Goal: Participate in discussion

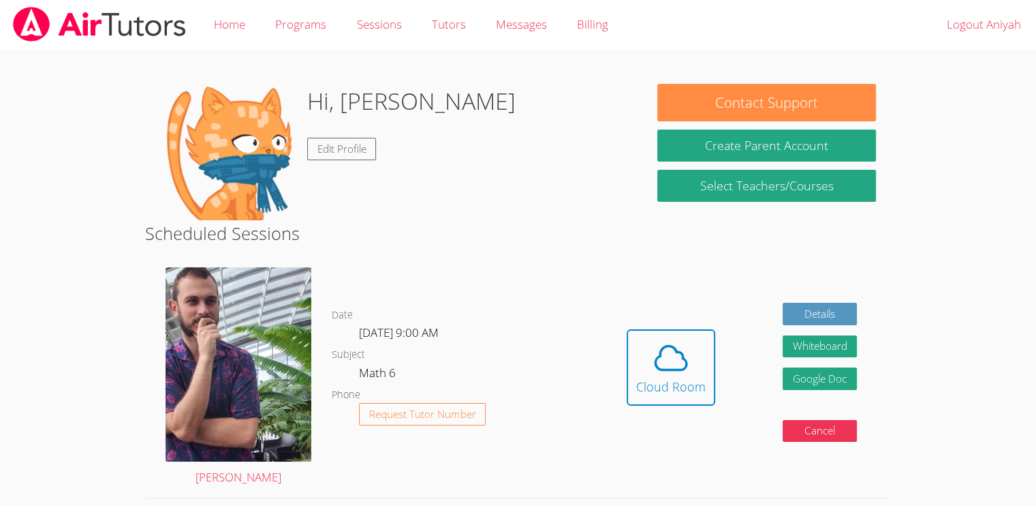
click at [878, 476] on div "Hidden Cloud Room Details Whiteboard Hidden Google Doc Cancel" at bounding box center [742, 377] width 298 height 241
click at [665, 371] on icon at bounding box center [671, 358] width 38 height 38
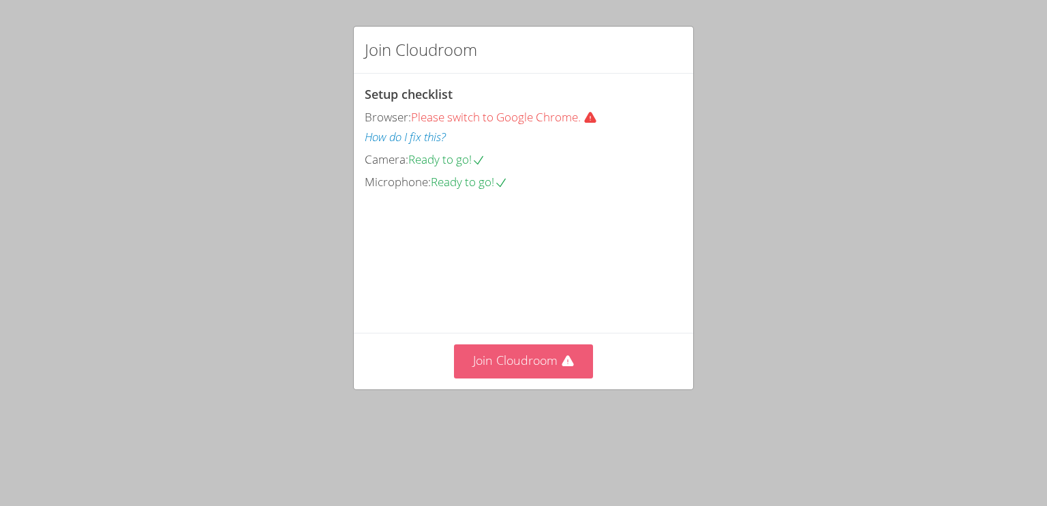
click at [507, 378] on button "Join Cloudroom" at bounding box center [524, 360] width 140 height 33
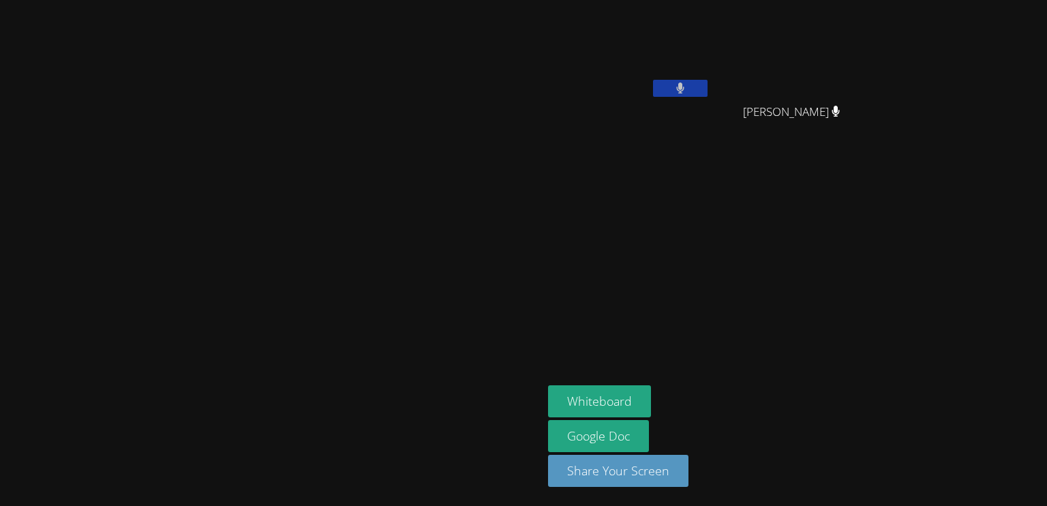
click at [684, 85] on icon at bounding box center [680, 88] width 8 height 12
click at [707, 82] on button at bounding box center [680, 88] width 55 height 17
click at [685, 84] on icon at bounding box center [680, 88] width 9 height 12
click at [580, 253] on aside "Aniyah Gattis Zion Hicks Zion Hicks Whiteboard Google Doc Share Your Screen" at bounding box center [712, 253] width 341 height 506
click at [687, 91] on icon at bounding box center [680, 88] width 14 height 12
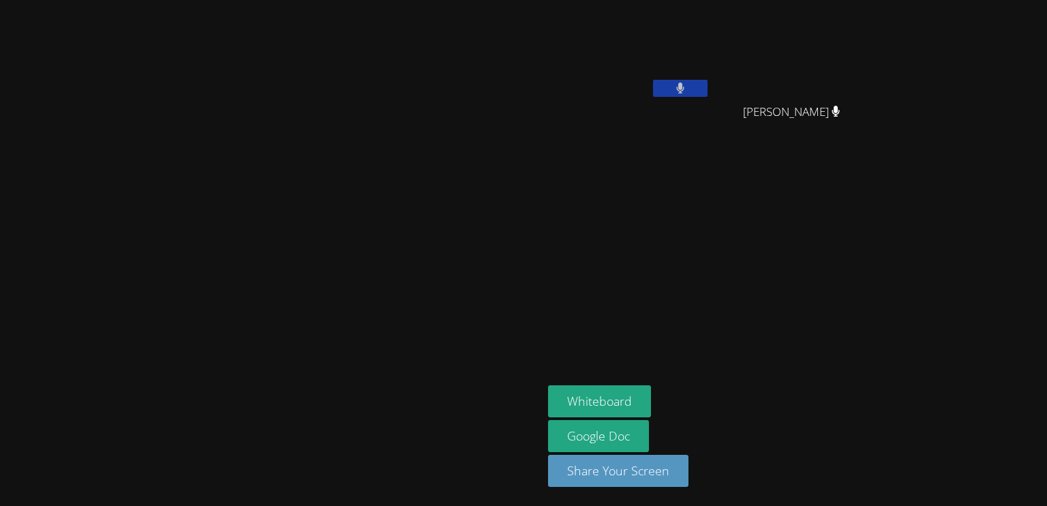
drag, startPoint x: 852, startPoint y: 62, endPoint x: 809, endPoint y: 133, distance: 82.9
click at [710, 98] on div "Aniyah Gattis" at bounding box center [629, 53] width 162 height 97
click at [685, 88] on icon at bounding box center [680, 88] width 9 height 12
click at [651, 401] on button "Whiteboard" at bounding box center [599, 401] width 103 height 32
click at [687, 82] on icon at bounding box center [680, 88] width 14 height 12
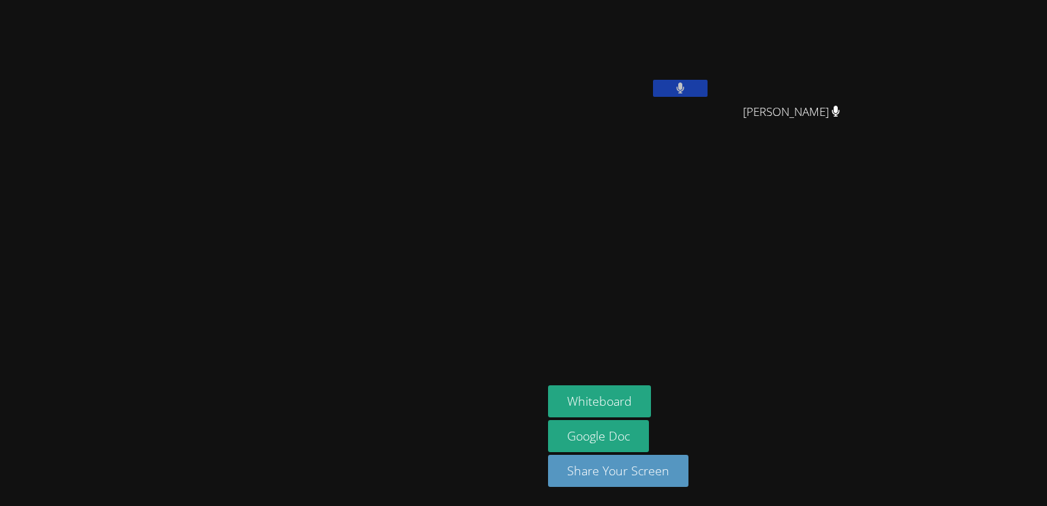
click at [878, 102] on div "Zion Hicks" at bounding box center [797, 124] width 162 height 55
drag, startPoint x: 837, startPoint y: 91, endPoint x: 829, endPoint y: 72, distance: 20.8
click at [710, 74] on div "Aniyah Gattis" at bounding box center [629, 53] width 162 height 97
click at [707, 87] on button at bounding box center [680, 88] width 55 height 17
drag, startPoint x: 856, startPoint y: 88, endPoint x: 846, endPoint y: 82, distance: 11.3
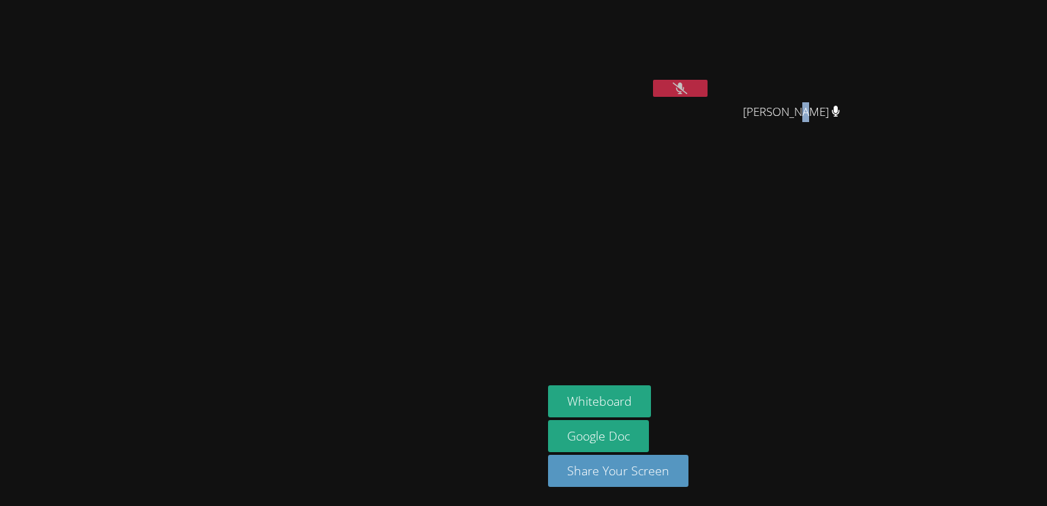
click at [707, 87] on button at bounding box center [680, 88] width 55 height 17
drag, startPoint x: 775, startPoint y: 164, endPoint x: 775, endPoint y: 144, distance: 19.1
click at [781, 152] on aside "Aniyah Gattis Zion Hicks Zion Hicks Whiteboard Google Doc Share Your Screen" at bounding box center [712, 253] width 341 height 506
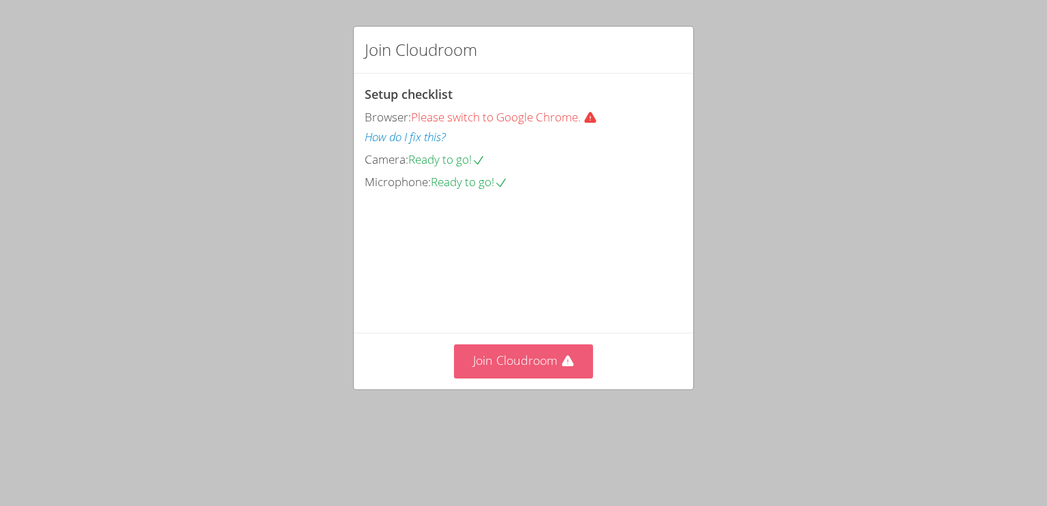
click at [532, 378] on button "Join Cloudroom" at bounding box center [524, 360] width 140 height 33
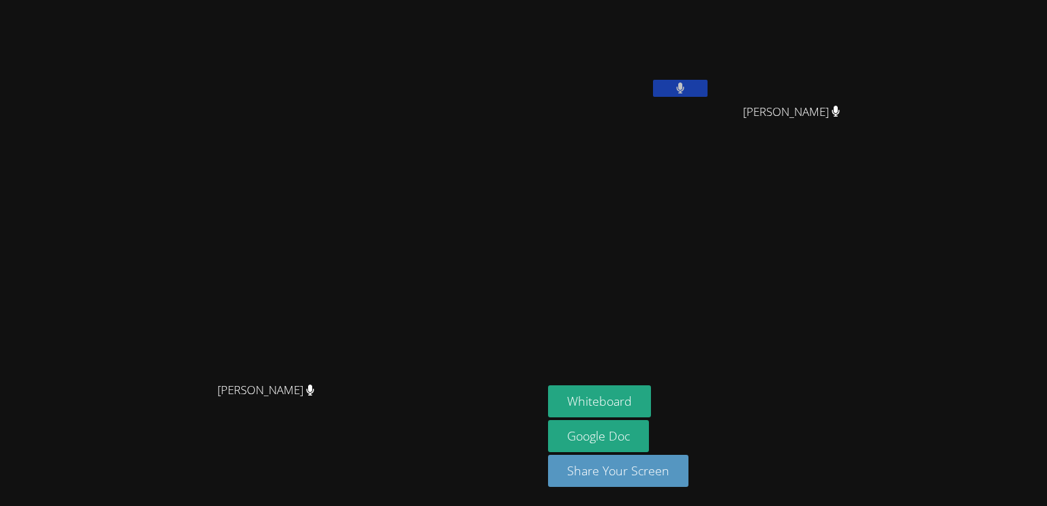
click at [685, 89] on icon at bounding box center [680, 88] width 9 height 12
drag, startPoint x: 836, startPoint y: 91, endPoint x: 829, endPoint y: 97, distance: 9.7
click at [707, 97] on div at bounding box center [680, 90] width 55 height 20
click at [710, 78] on video at bounding box center [629, 50] width 162 height 91
click at [707, 86] on button at bounding box center [680, 88] width 55 height 17
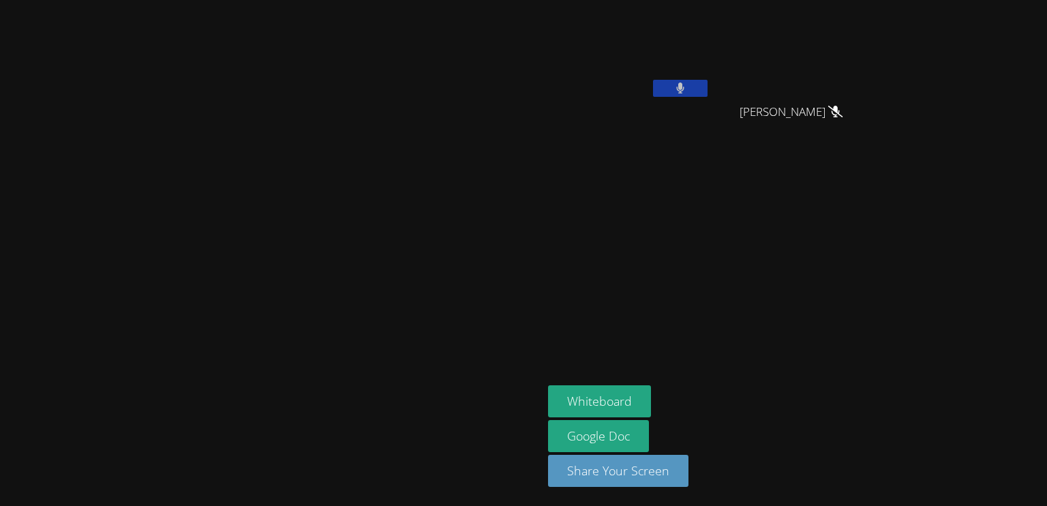
click at [710, 77] on video at bounding box center [629, 50] width 162 height 91
click at [707, 80] on button at bounding box center [680, 88] width 55 height 17
click at [687, 84] on icon at bounding box center [680, 88] width 14 height 12
click at [707, 80] on button at bounding box center [680, 88] width 55 height 17
click at [707, 93] on button at bounding box center [680, 88] width 55 height 17
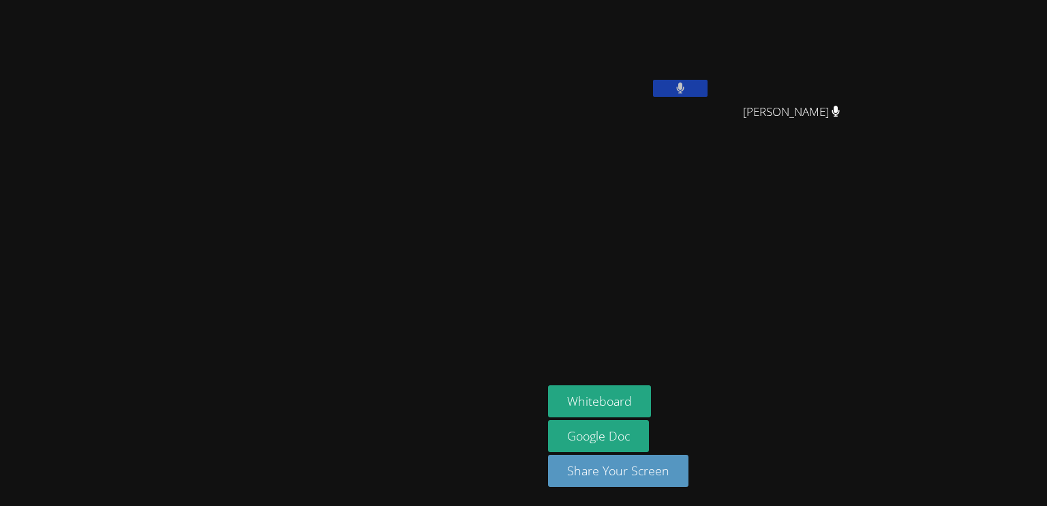
click at [707, 80] on button at bounding box center [680, 88] width 55 height 17
click at [687, 91] on icon at bounding box center [680, 88] width 14 height 12
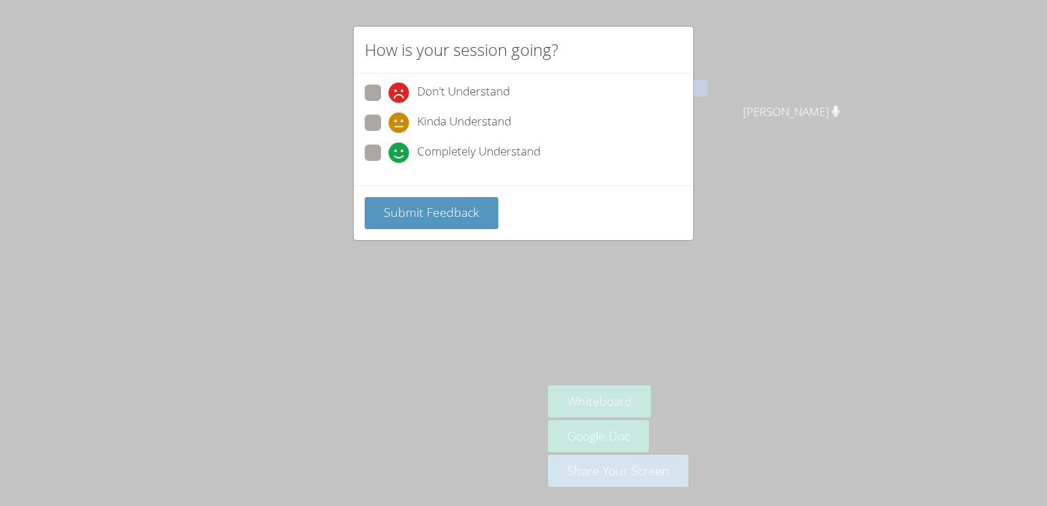
click at [356, 148] on div "Don't Understand Kinda Understand Completely Understand" at bounding box center [523, 130] width 339 height 112
drag, startPoint x: 382, startPoint y: 145, endPoint x: 381, endPoint y: 156, distance: 10.9
click at [382, 146] on label "Completely Understand" at bounding box center [453, 153] width 176 height 18
click at [388, 146] on input "Completely Understand" at bounding box center [394, 150] width 12 height 12
radio input "true"
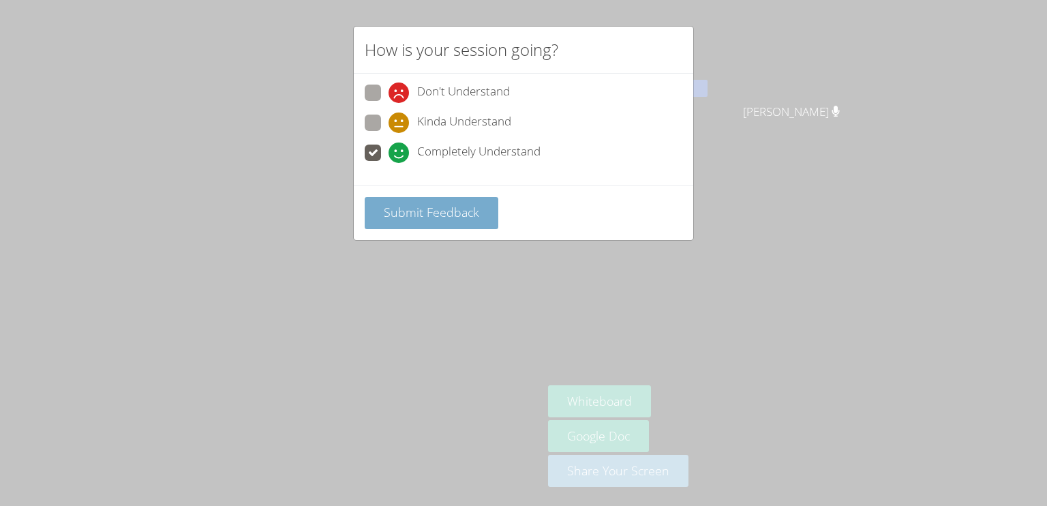
click at [417, 216] on span "Submit Feedback" at bounding box center [431, 212] width 95 height 16
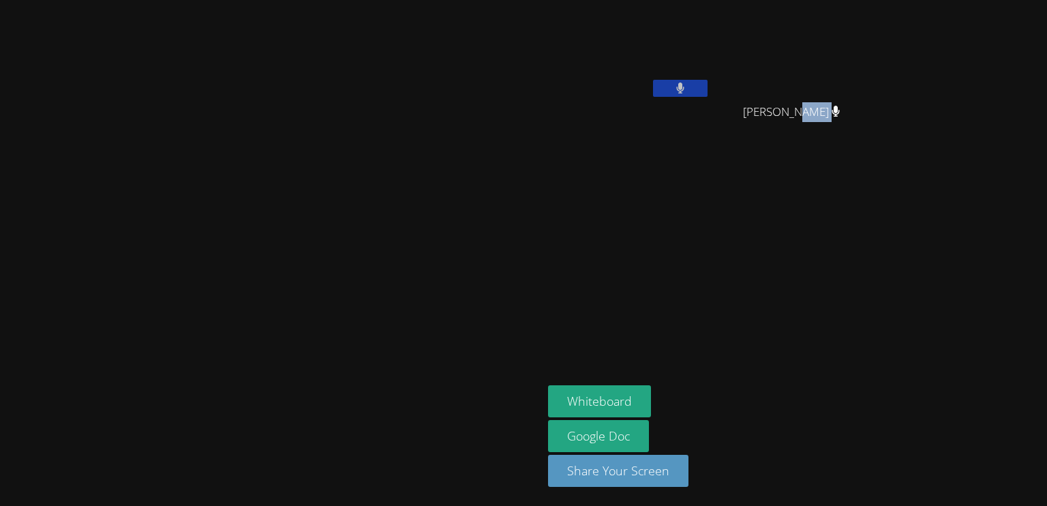
drag, startPoint x: 970, startPoint y: 109, endPoint x: 983, endPoint y: 102, distance: 14.4
click at [840, 102] on span "Zion Hicks" at bounding box center [791, 112] width 97 height 20
drag, startPoint x: 983, startPoint y: 102, endPoint x: 885, endPoint y: 183, distance: 127.3
click at [883, 183] on aside "Aniyah Gattis Zion Hicks Zion Hicks Whiteboard Google Doc Share Your Screen" at bounding box center [712, 253] width 341 height 506
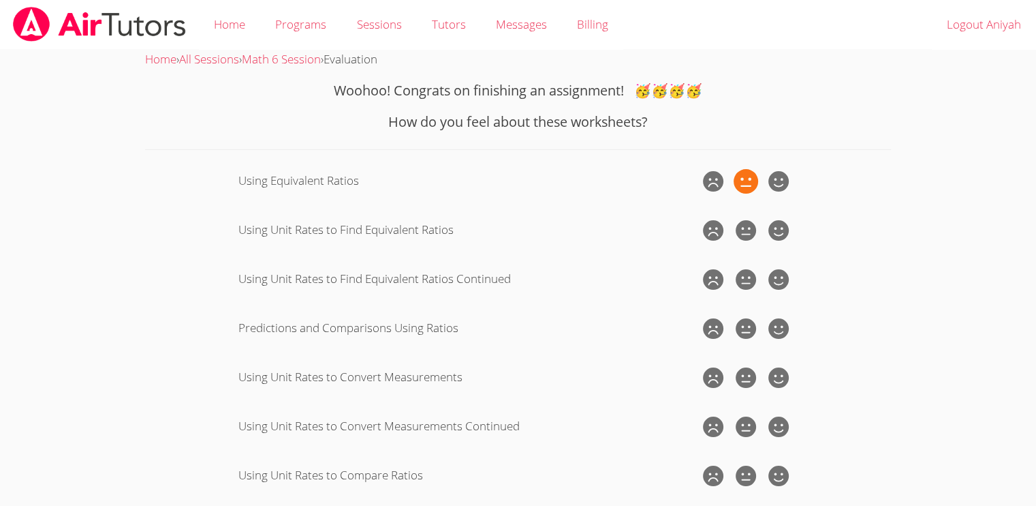
click at [752, 190] on icon at bounding box center [746, 181] width 25 height 25
click at [0, 0] on input "radio" at bounding box center [0, 0] width 0 height 0
click at [748, 225] on icon at bounding box center [746, 230] width 25 height 25
click at [0, 0] on input "radio" at bounding box center [0, 0] width 0 height 0
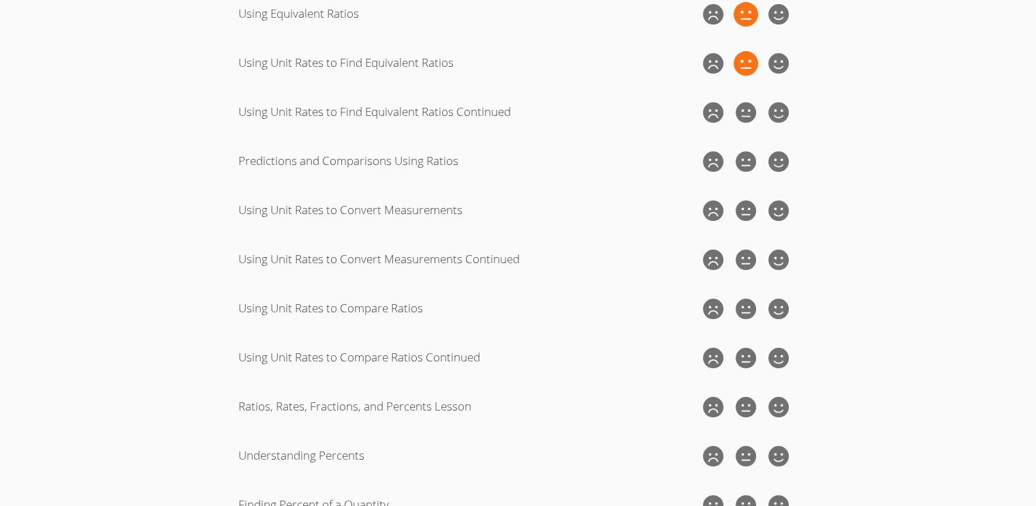
scroll to position [168, 0]
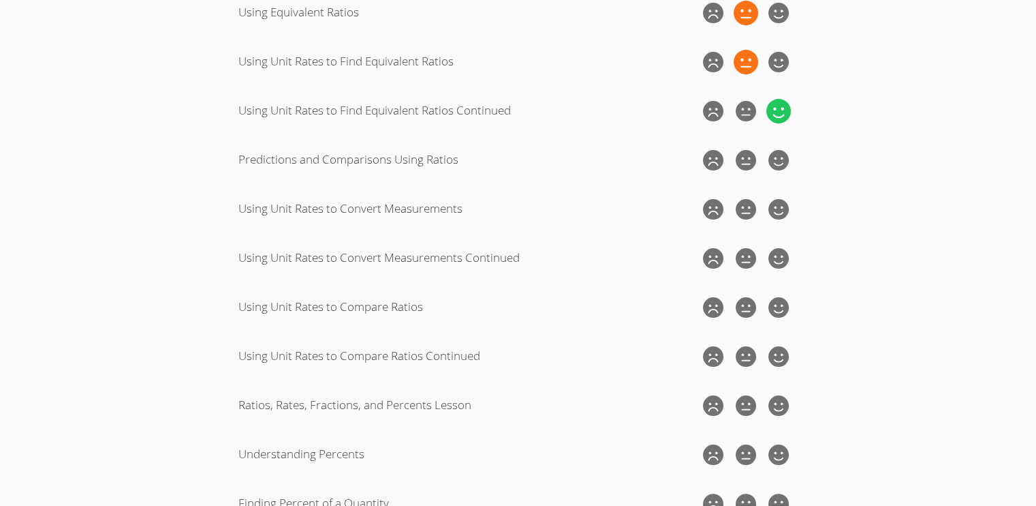
click at [777, 119] on icon at bounding box center [779, 111] width 25 height 25
click at [0, 0] on input "radio" at bounding box center [0, 0] width 0 height 0
click at [779, 167] on icon at bounding box center [779, 160] width 25 height 25
click at [0, 0] on input "radio" at bounding box center [0, 0] width 0 height 0
click at [780, 205] on icon at bounding box center [779, 209] width 25 height 25
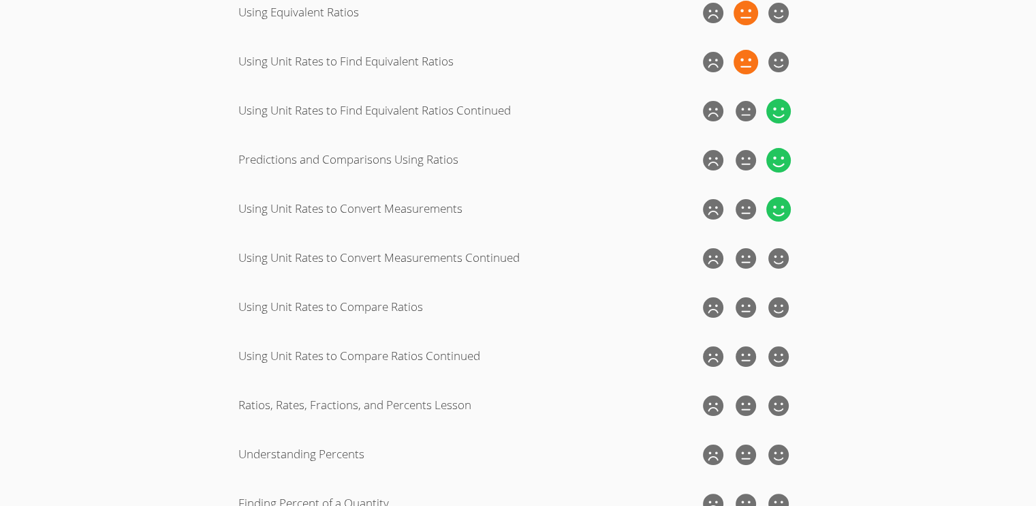
click at [0, 0] on input "radio" at bounding box center [0, 0] width 0 height 0
click at [774, 263] on icon at bounding box center [779, 258] width 25 height 25
click at [0, 0] on input "radio" at bounding box center [0, 0] width 0 height 0
click at [775, 302] on icon at bounding box center [779, 307] width 25 height 25
click at [0, 0] on input "radio" at bounding box center [0, 0] width 0 height 0
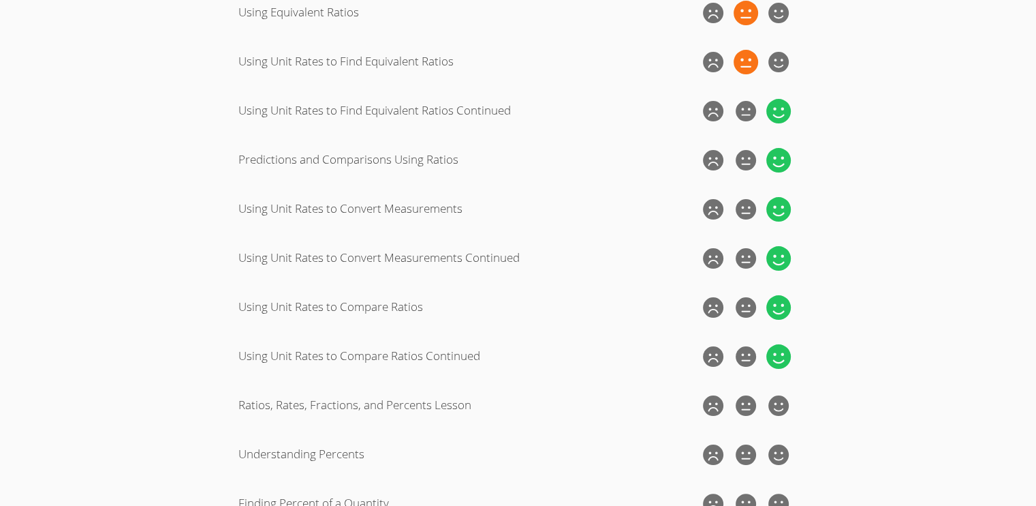
click at [780, 348] on icon at bounding box center [779, 356] width 25 height 25
click at [0, 0] on input "radio" at bounding box center [0, 0] width 0 height 0
click at [785, 397] on icon at bounding box center [779, 405] width 25 height 25
click at [0, 0] on input "radio" at bounding box center [0, 0] width 0 height 0
click at [787, 458] on icon at bounding box center [779, 454] width 25 height 25
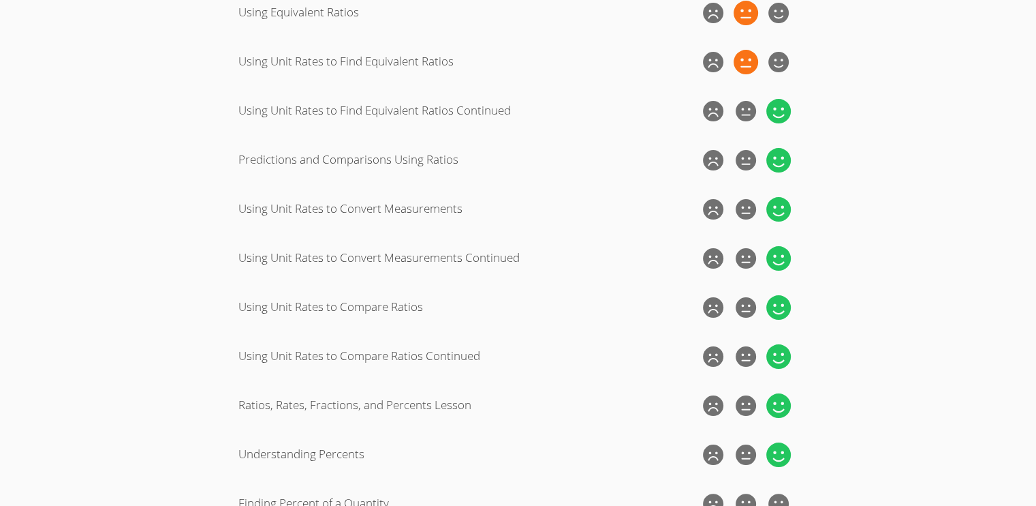
click at [0, 0] on input "radio" at bounding box center [0, 0] width 0 height 0
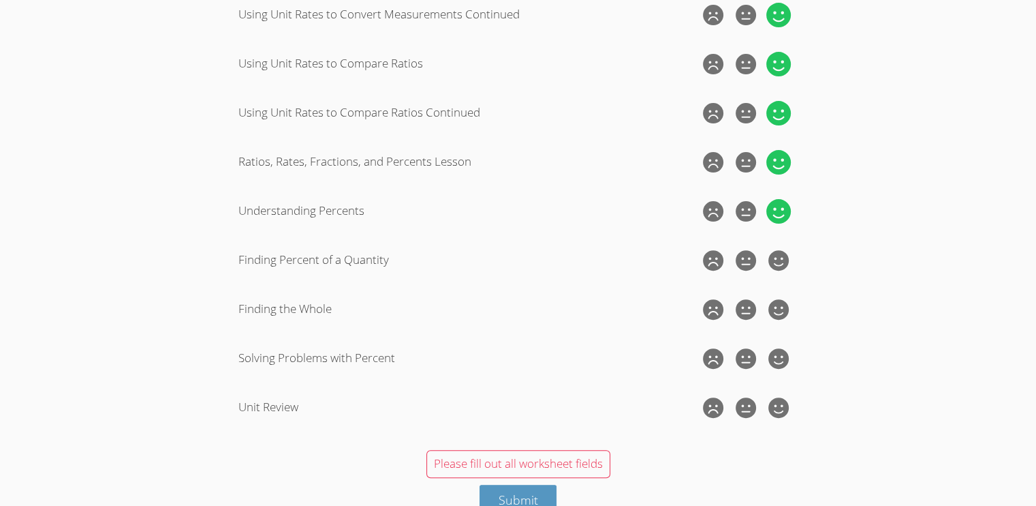
scroll to position [442, 0]
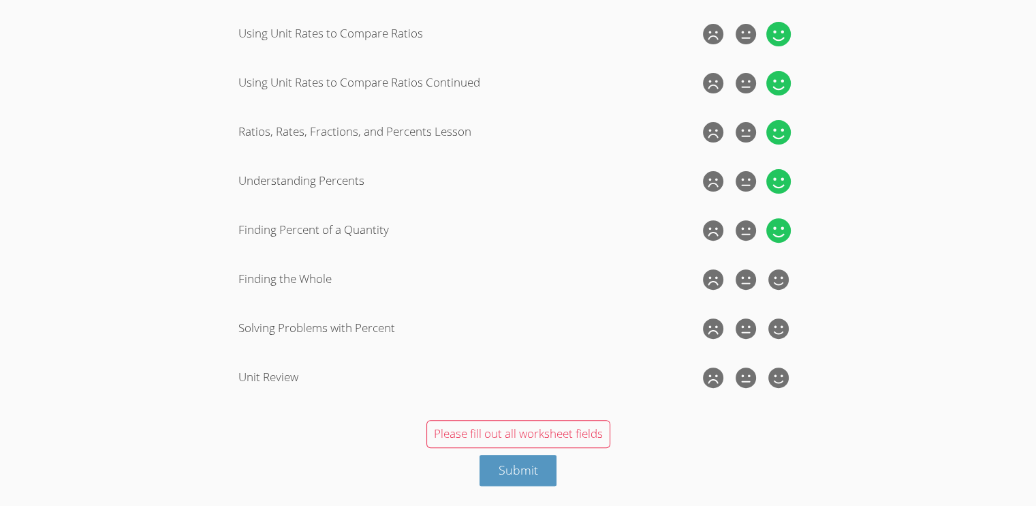
click at [771, 240] on icon at bounding box center [779, 230] width 25 height 25
click at [0, 0] on input "radio" at bounding box center [0, 0] width 0 height 0
click at [778, 273] on icon at bounding box center [779, 279] width 25 height 25
click at [0, 0] on input "radio" at bounding box center [0, 0] width 0 height 0
click at [786, 326] on icon at bounding box center [779, 328] width 25 height 25
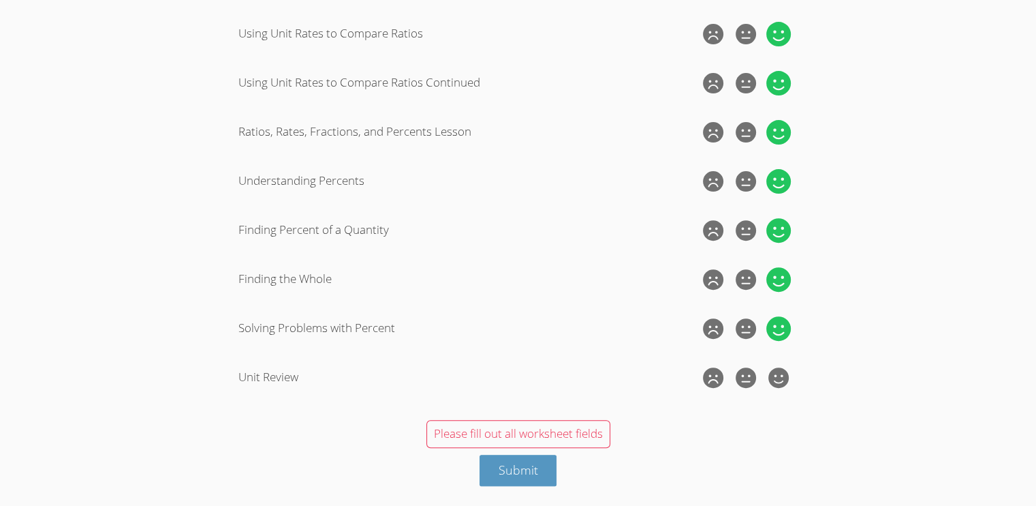
click at [0, 0] on input "radio" at bounding box center [0, 0] width 0 height 0
click at [780, 356] on form "Woohoo! Congrats on finishing an assignment! 🥳🥳🥳🥳 How do you feel about these w…" at bounding box center [518, 63] width 746 height 848
click at [779, 364] on div at bounding box center [778, 377] width 27 height 27
click at [0, 0] on input "radio" at bounding box center [0, 0] width 0 height 0
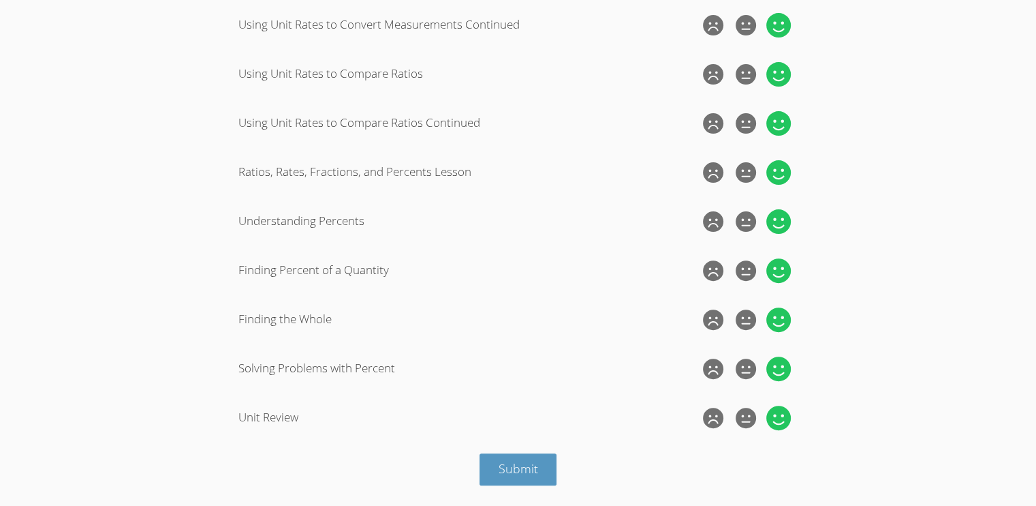
scroll to position [401, 0]
click at [548, 465] on button "Submit" at bounding box center [519, 470] width 78 height 32
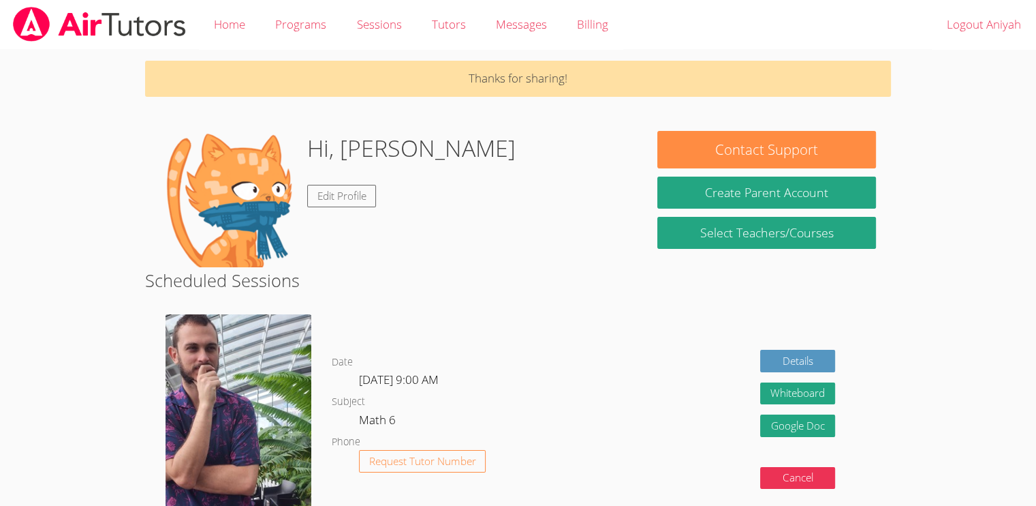
click at [632, 470] on div "Details Whiteboard Hidden Google Doc Cancel" at bounding box center [742, 424] width 298 height 241
